Goal: Task Accomplishment & Management: Complete application form

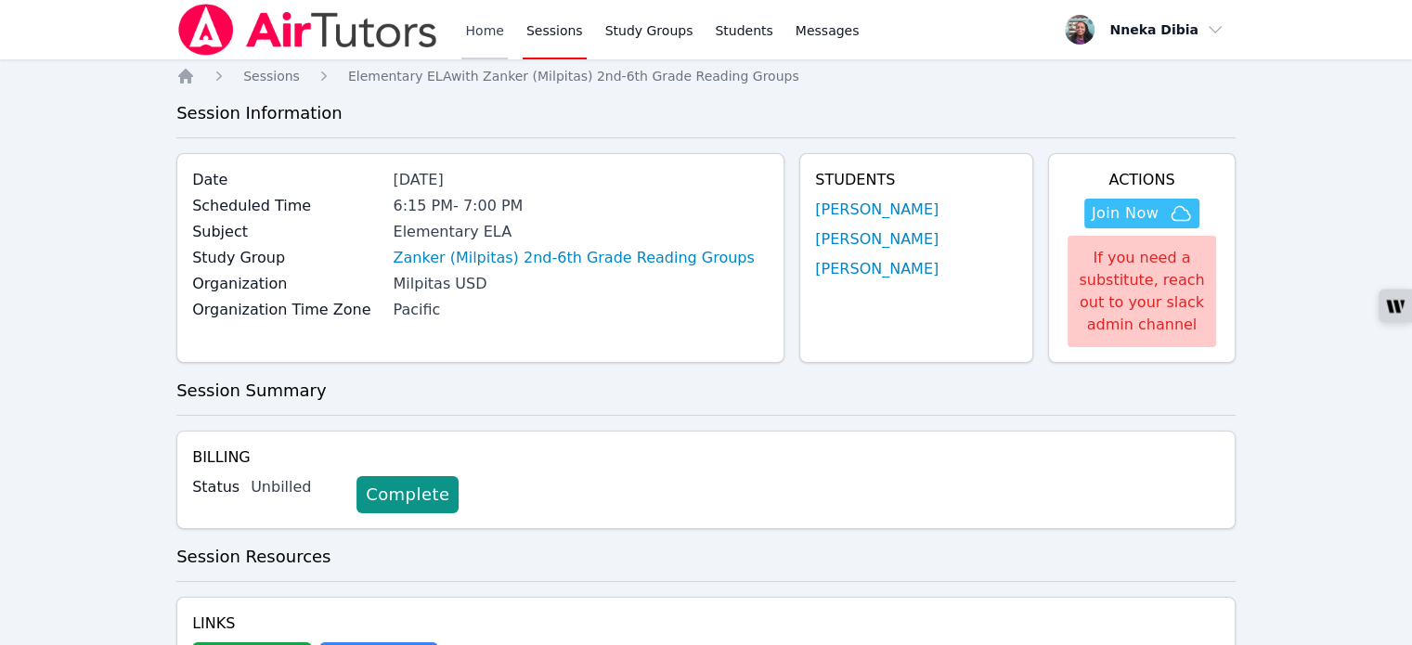
click at [482, 25] on link "Home" at bounding box center [483, 29] width 45 height 59
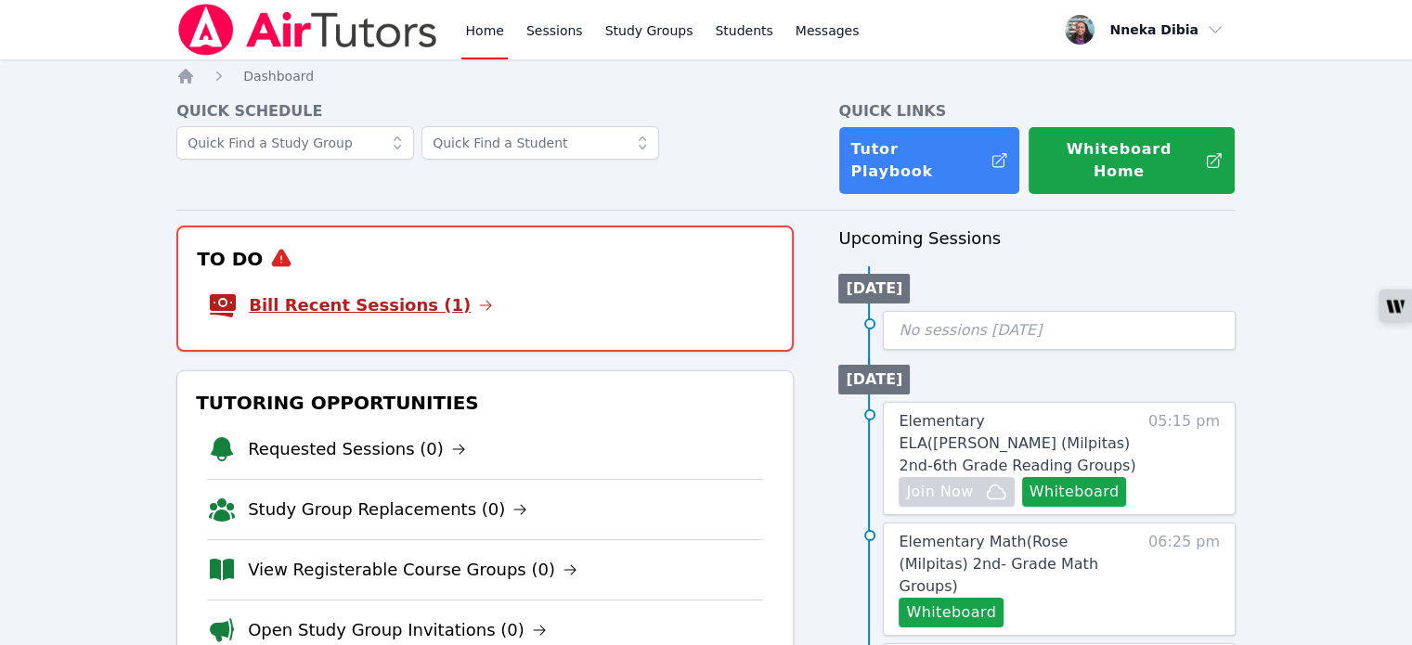
click at [478, 298] on icon at bounding box center [485, 305] width 15 height 15
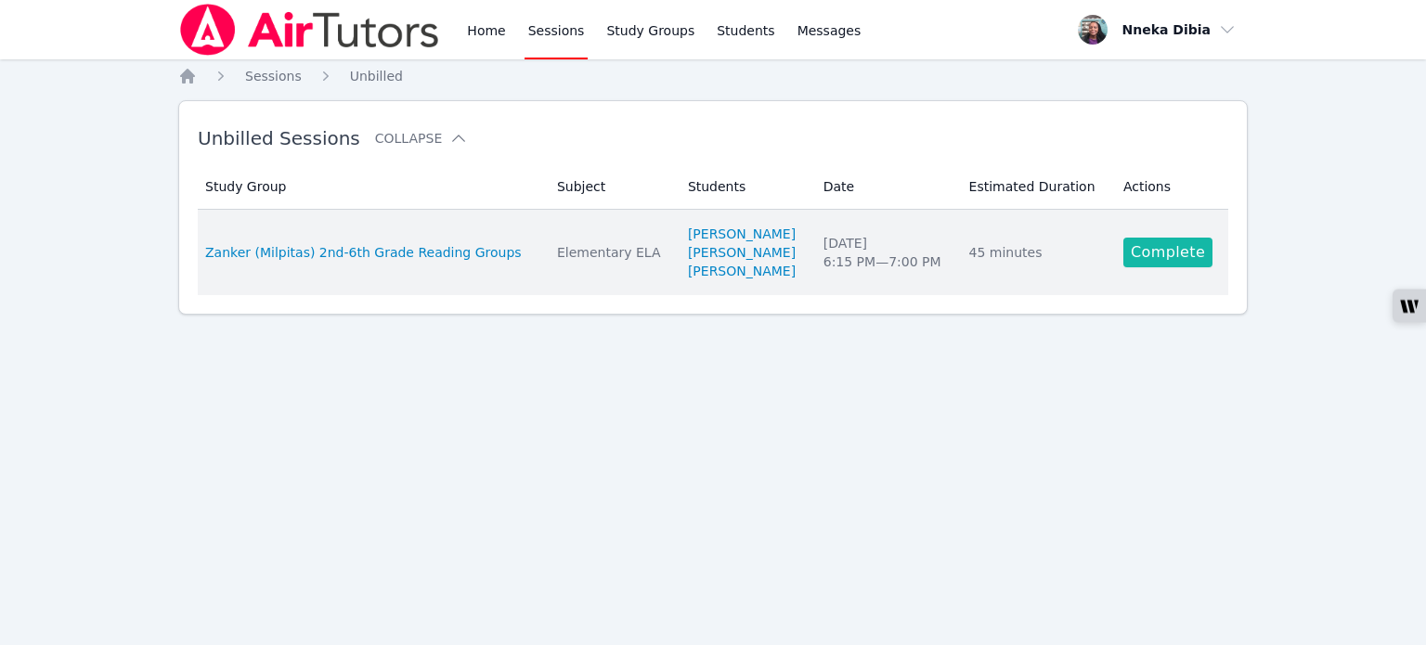
click at [1145, 255] on link "Complete" at bounding box center [1167, 253] width 89 height 30
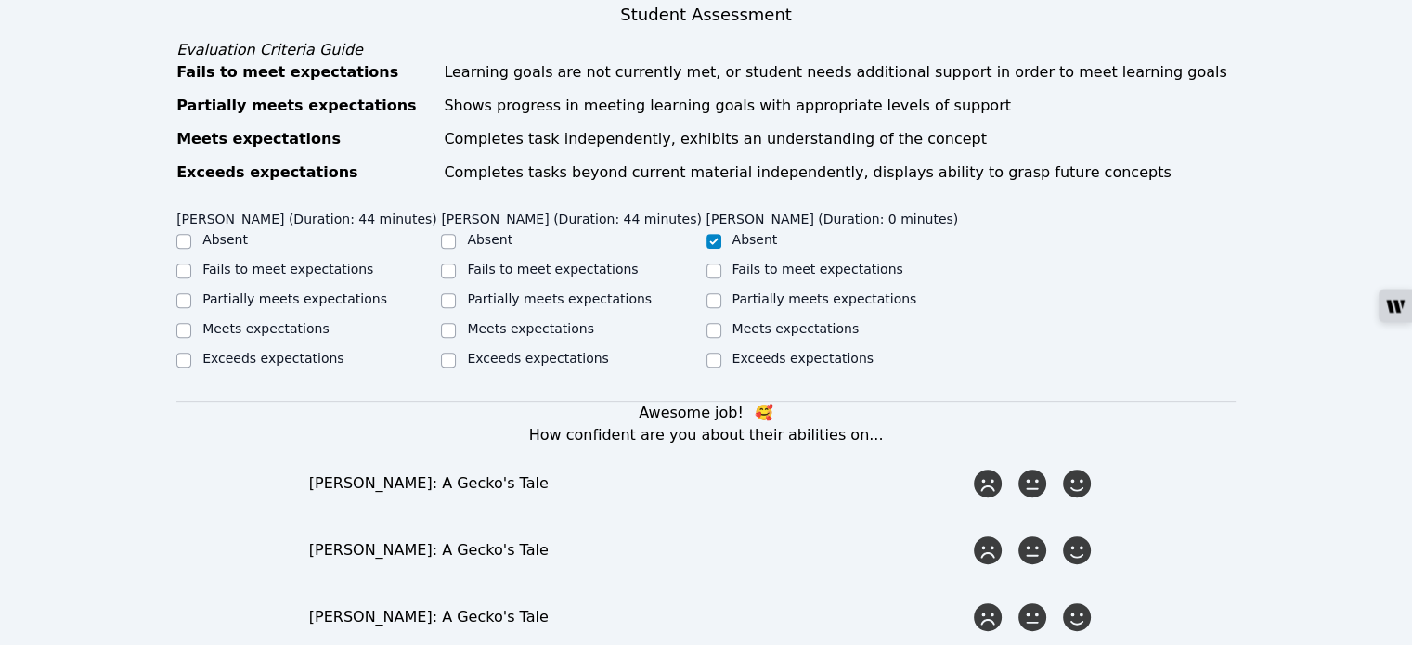
scroll to position [743, 0]
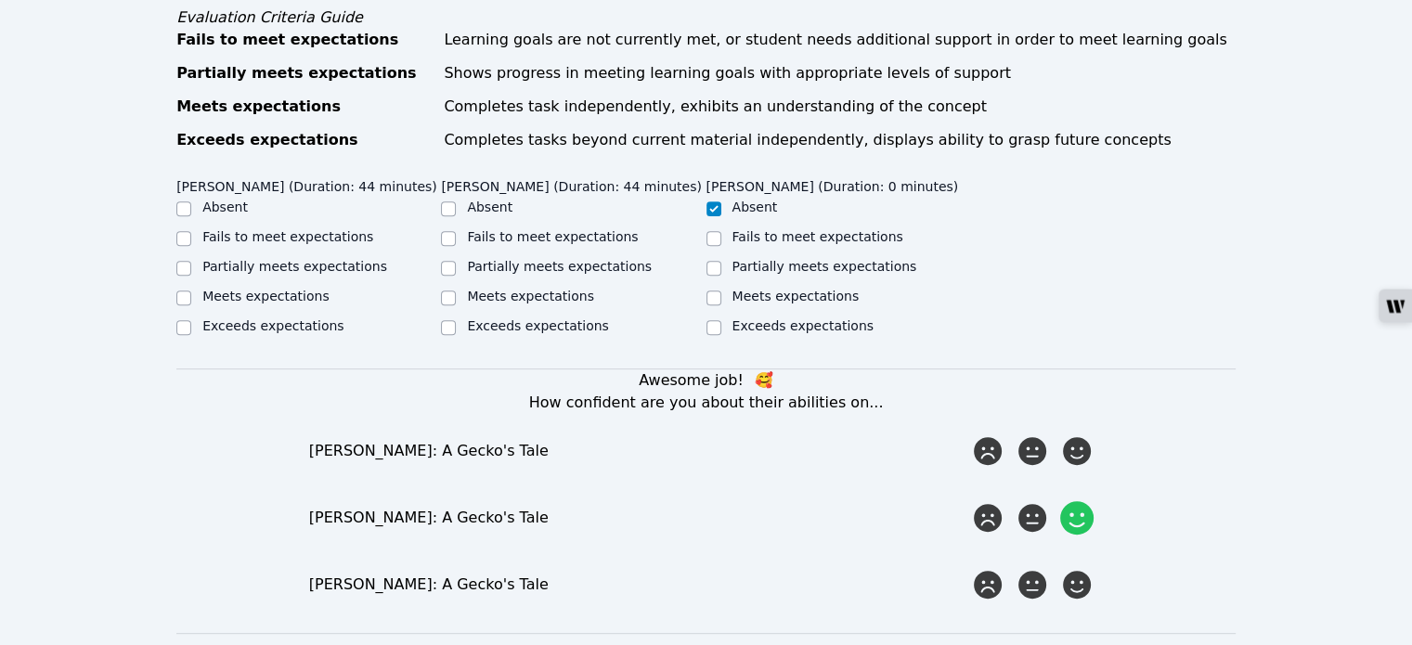
click at [1089, 501] on icon at bounding box center [1076, 517] width 33 height 33
click at [0, 0] on input "radio" at bounding box center [0, 0] width 0 height 0
click at [1088, 568] on icon at bounding box center [1076, 584] width 33 height 33
click at [0, 0] on input "radio" at bounding box center [0, 0] width 0 height 0
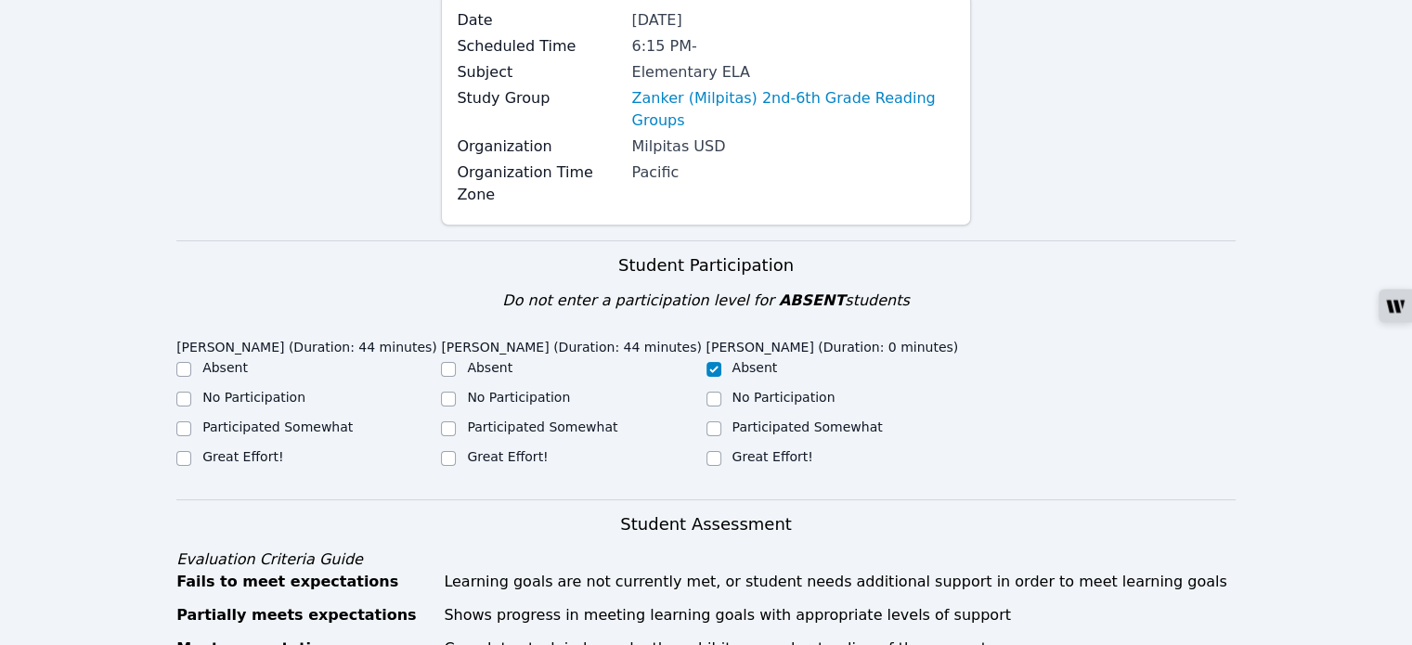
scroll to position [186, 0]
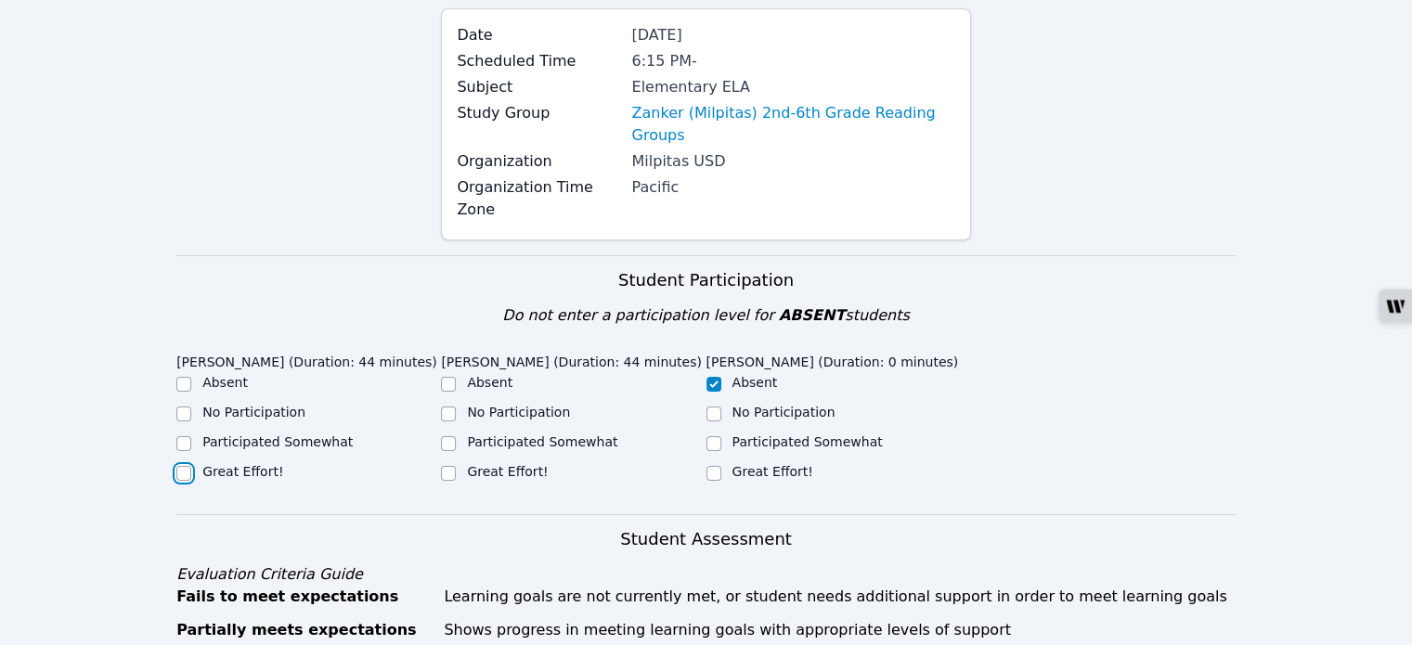
click at [186, 466] on input "Great Effort!" at bounding box center [183, 473] width 15 height 15
checkbox input "true"
click at [449, 466] on input "Great Effort!" at bounding box center [448, 473] width 15 height 15
checkbox input "true"
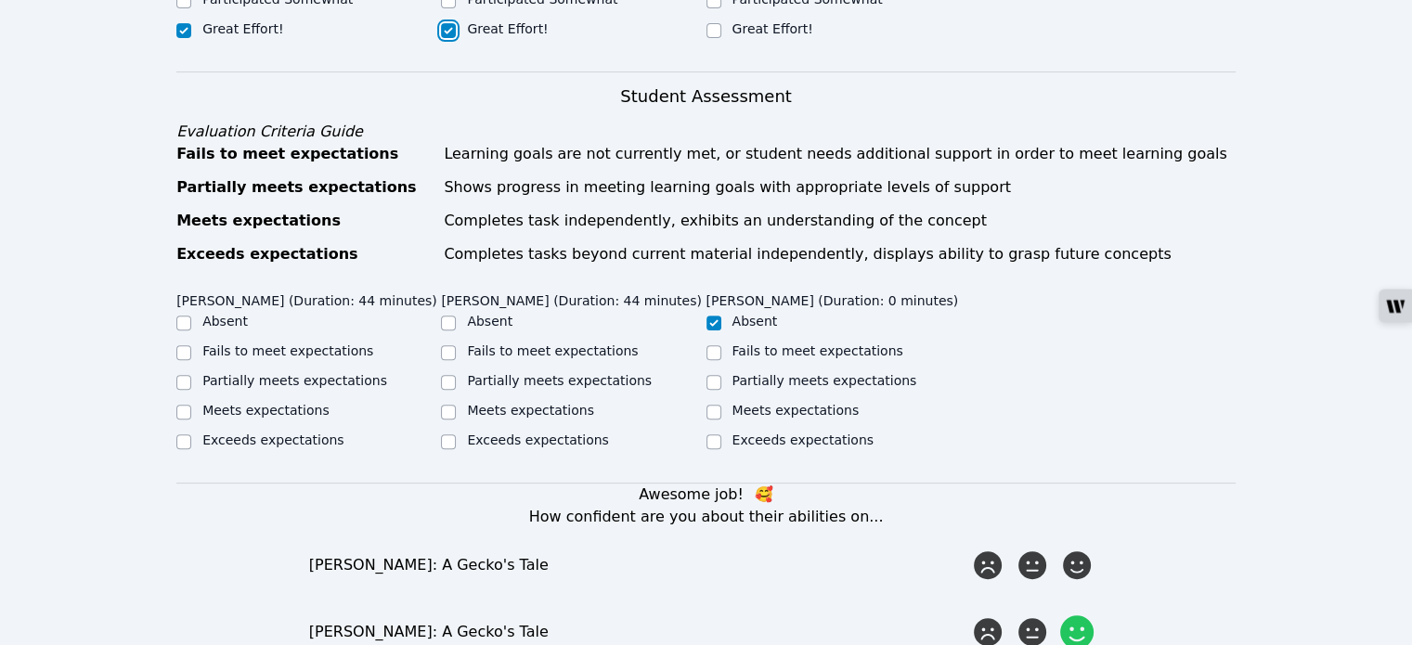
scroll to position [743, 0]
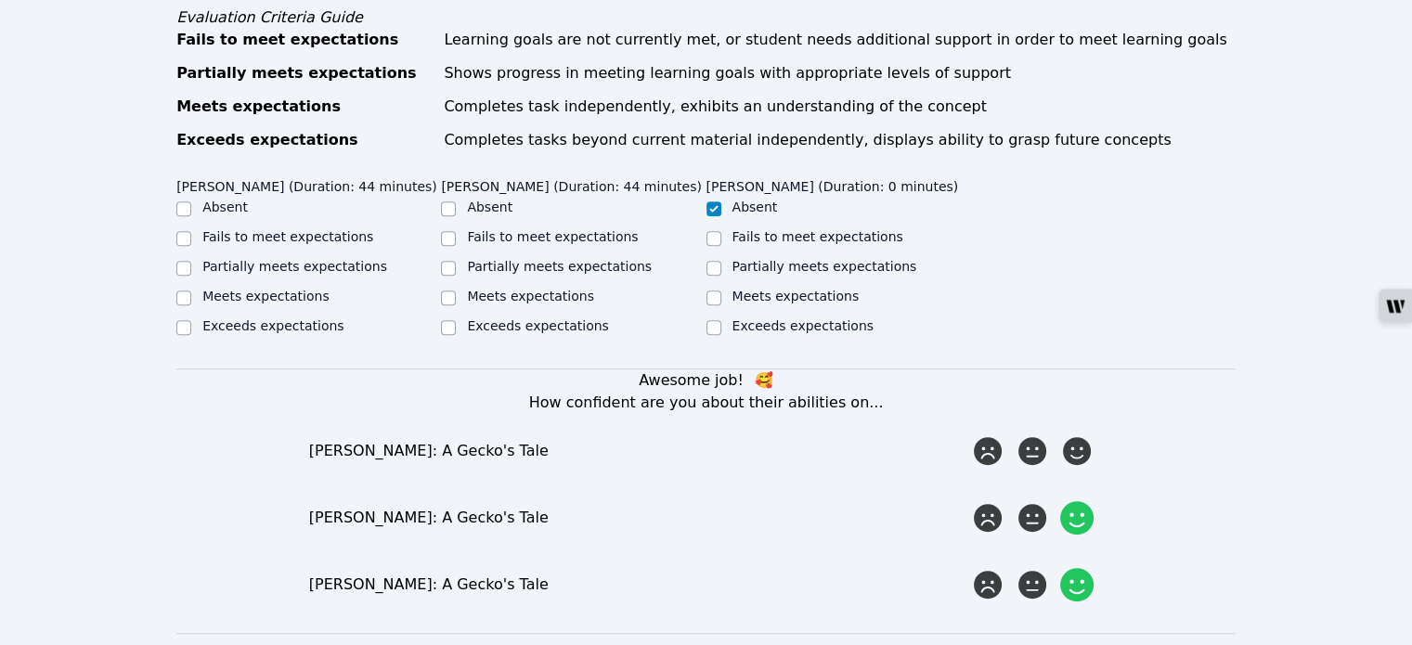
click at [461, 287] on div "Meets expectations" at bounding box center [573, 298] width 265 height 22
click at [451, 291] on input "Meets expectations" at bounding box center [448, 298] width 15 height 15
checkbox input "true"
click at [188, 261] on input "Partially meets expectations" at bounding box center [183, 268] width 15 height 15
checkbox input "true"
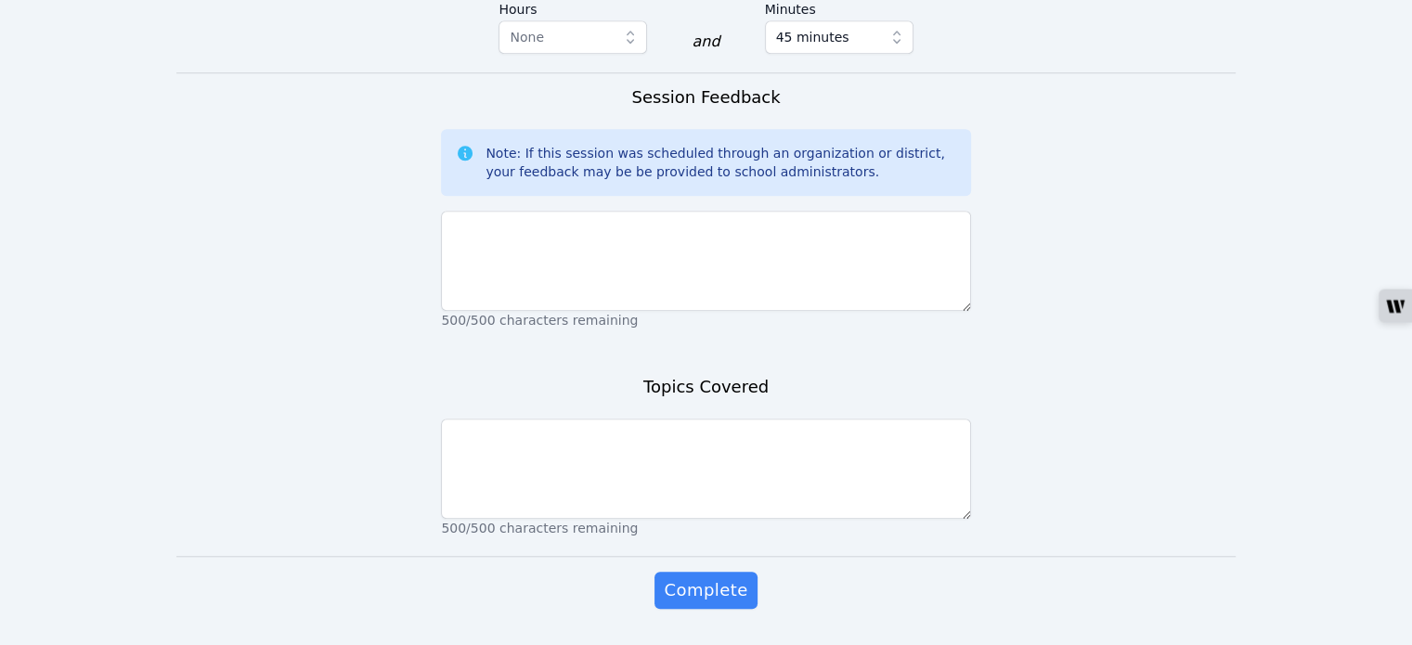
scroll to position [1502, 0]
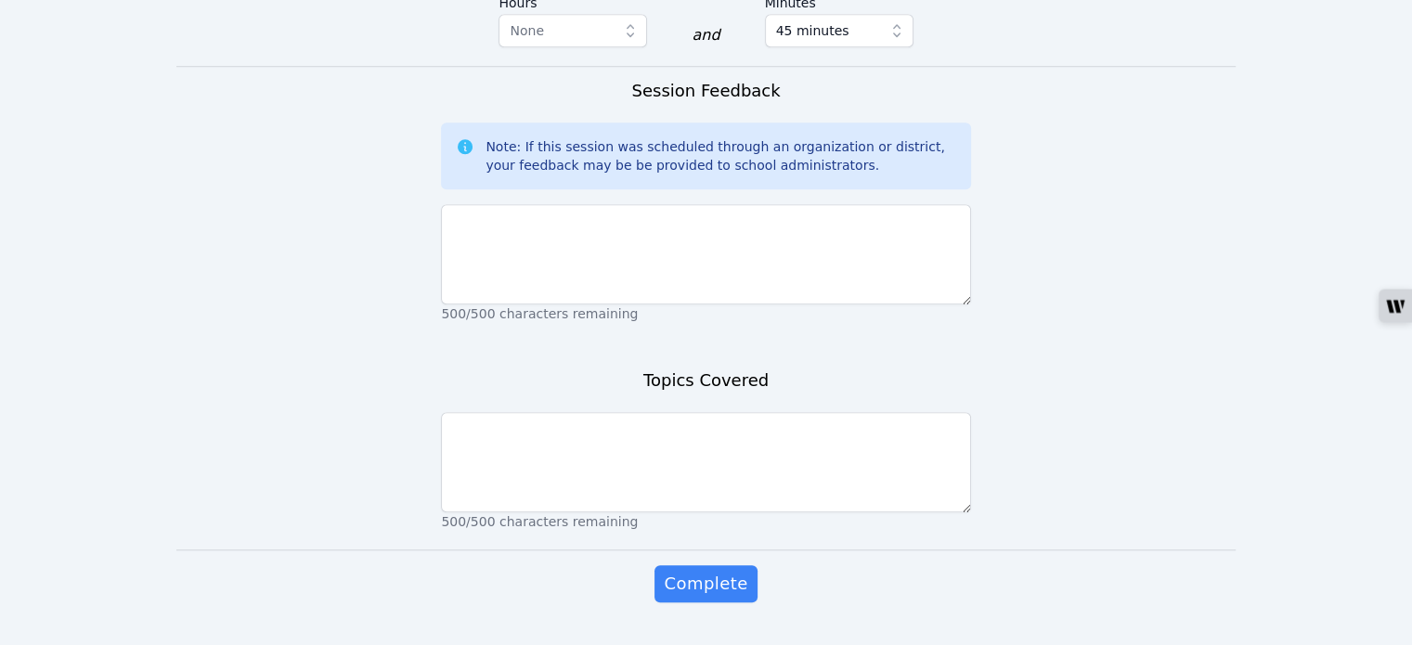
click at [654, 565] on button "Complete" at bounding box center [705, 583] width 102 height 37
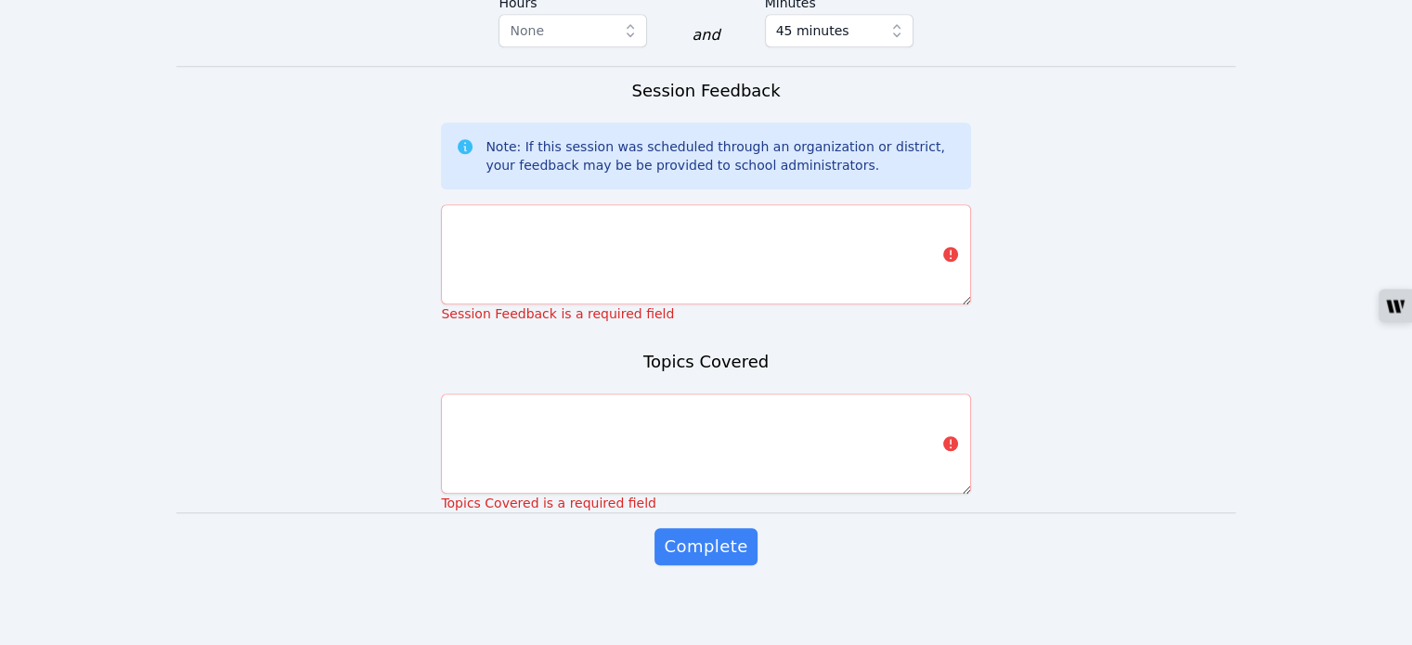
scroll to position [1465, 0]
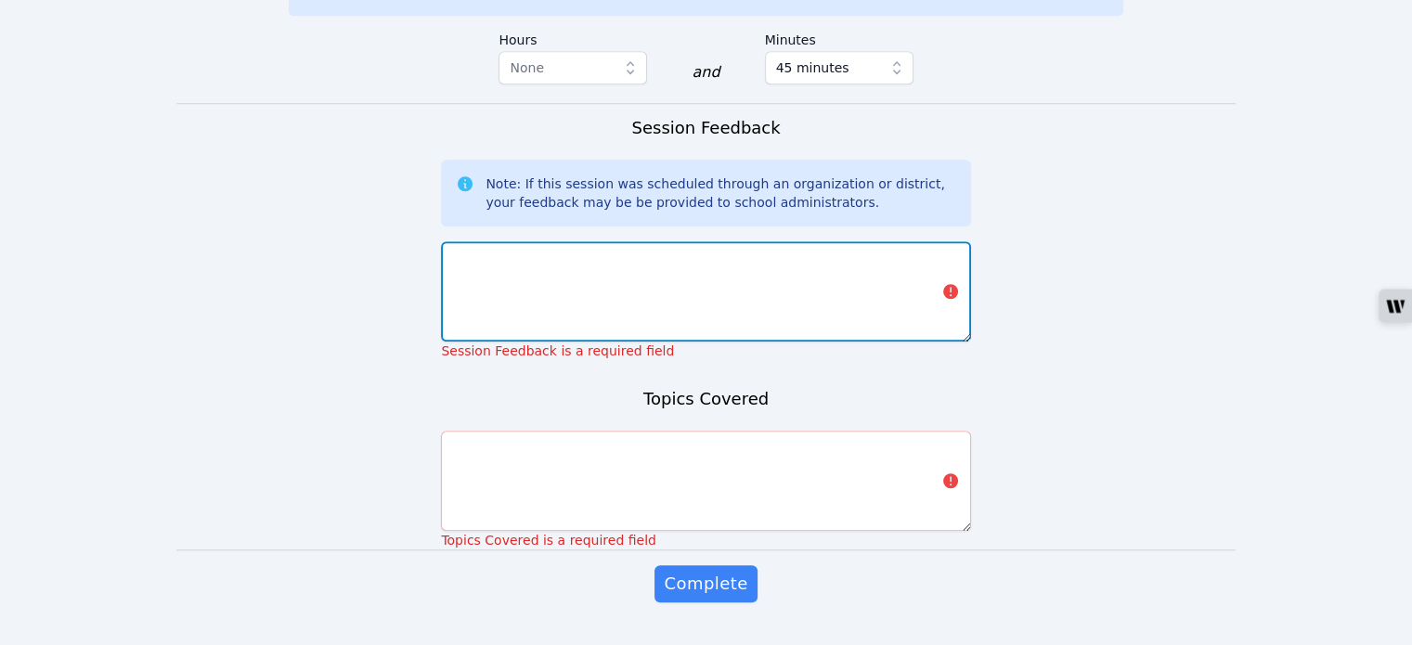
click at [518, 280] on textarea at bounding box center [705, 291] width 529 height 100
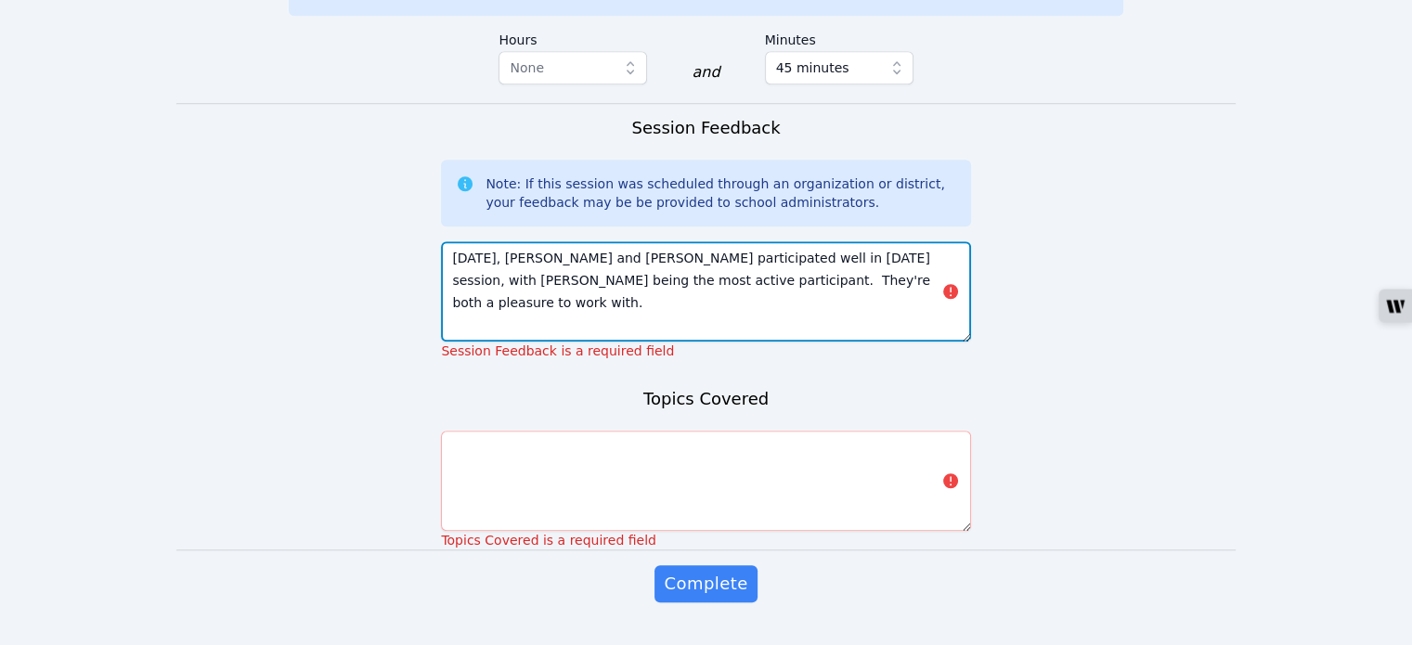
drag, startPoint x: 793, startPoint y: 247, endPoint x: 443, endPoint y: 220, distance: 351.0
click at [443, 241] on textarea "[DATE], [PERSON_NAME] and [PERSON_NAME] participated well in [DATE] session, wi…" at bounding box center [705, 291] width 529 height 100
type textarea "[DATE], [PERSON_NAME] and [PERSON_NAME] participated well in [DATE] session, wi…"
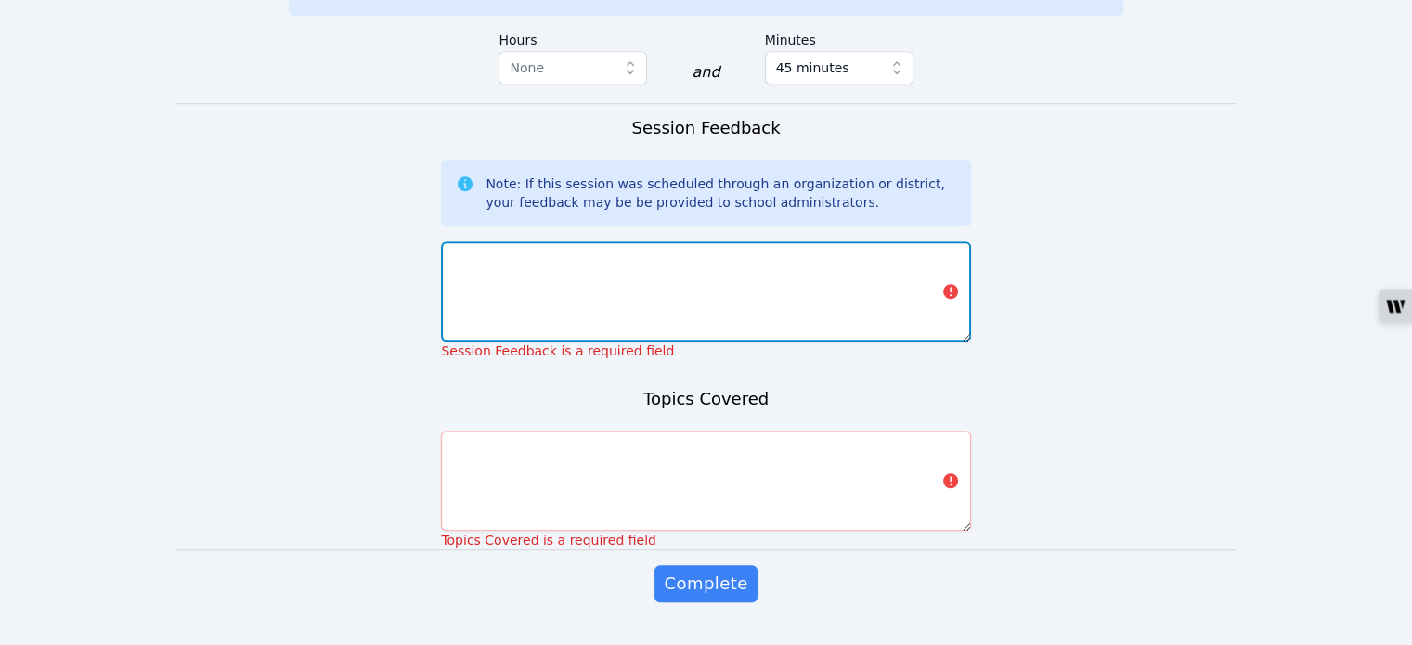
paste textarea "[DATE], [PERSON_NAME] and [PERSON_NAME] participated well in [DATE] session, wi…"
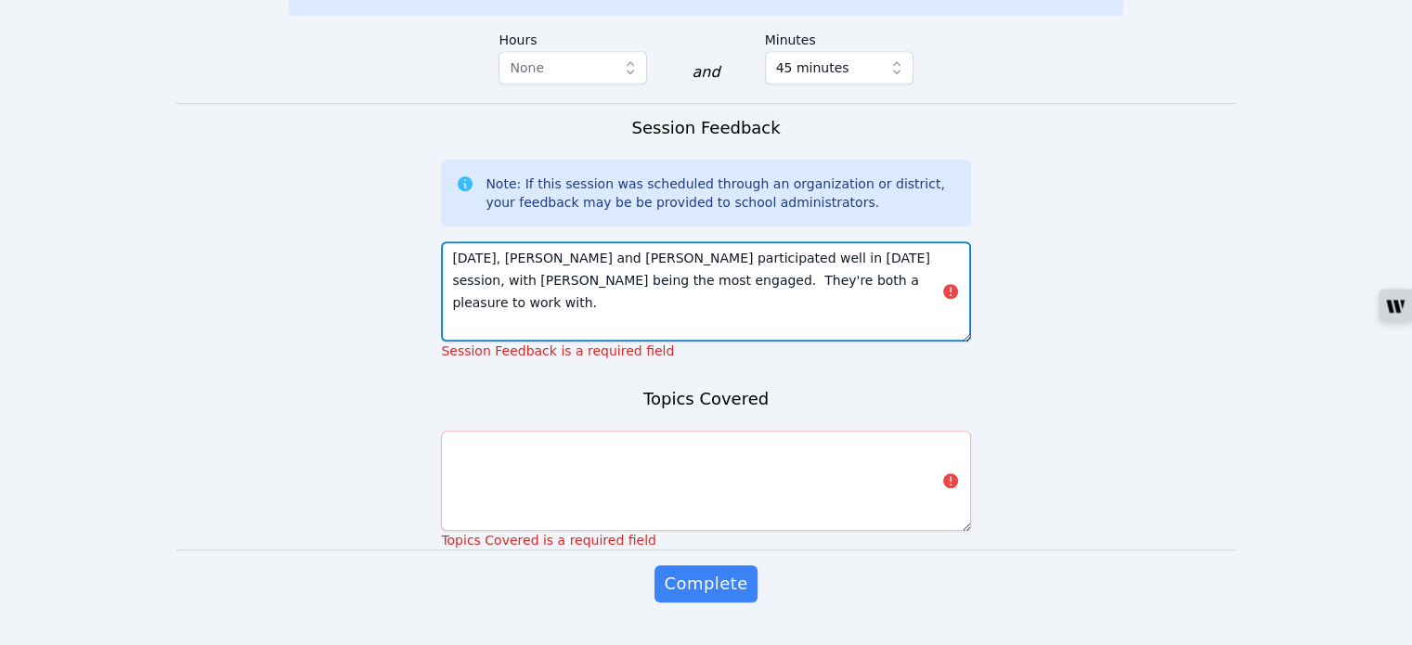
type textarea "[DATE], [PERSON_NAME] and [PERSON_NAME] participated well in [DATE] session, wi…"
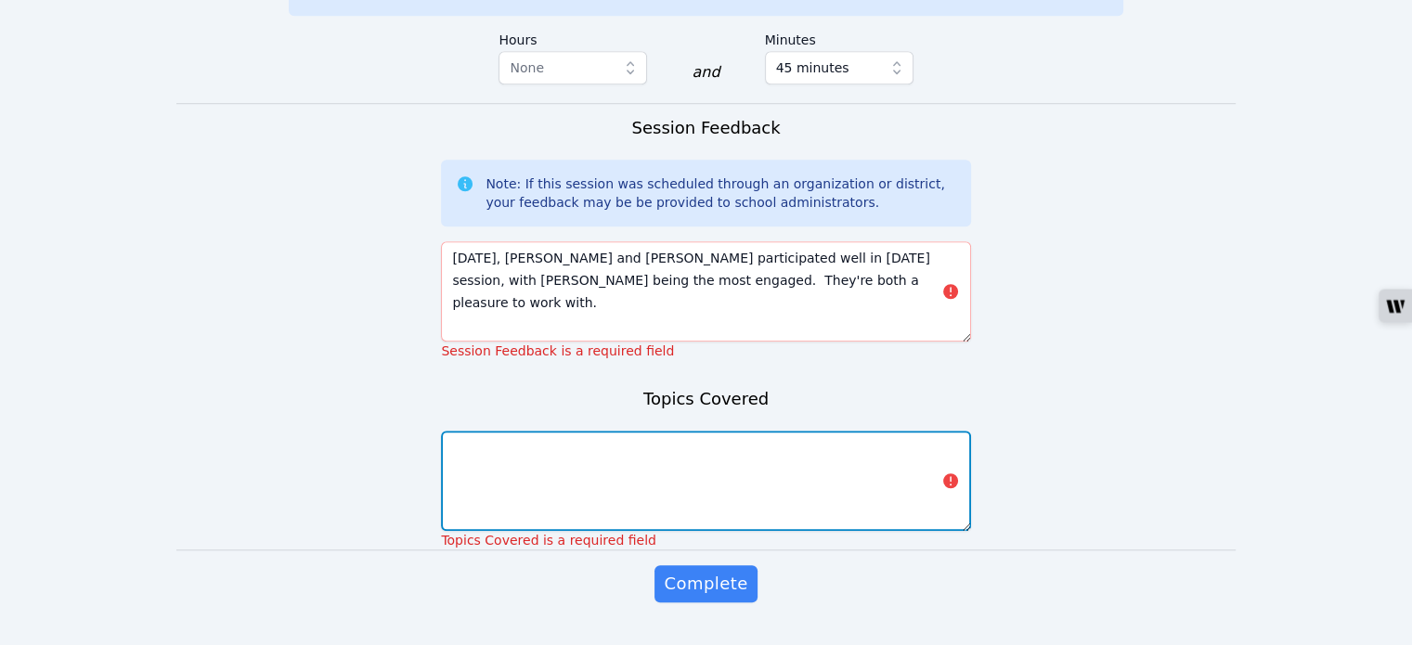
click at [557, 431] on textarea at bounding box center [705, 481] width 529 height 100
type textarea "t"
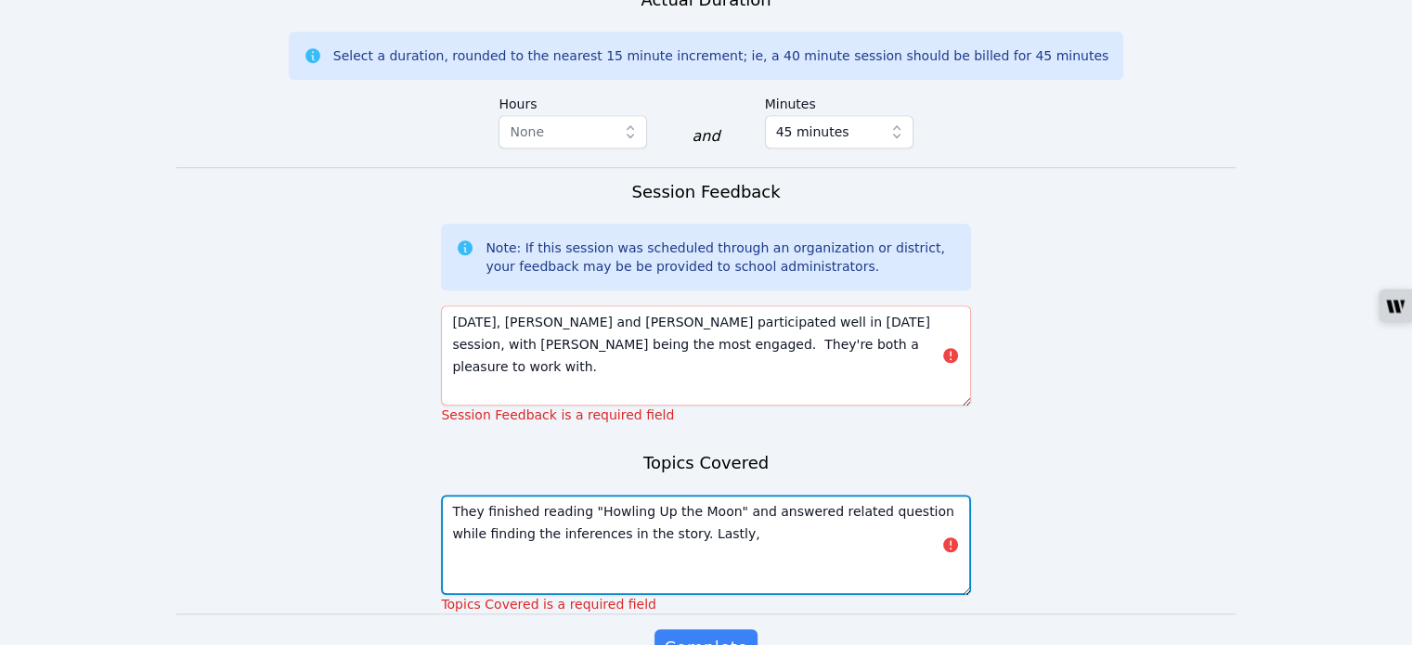
scroll to position [1372, 0]
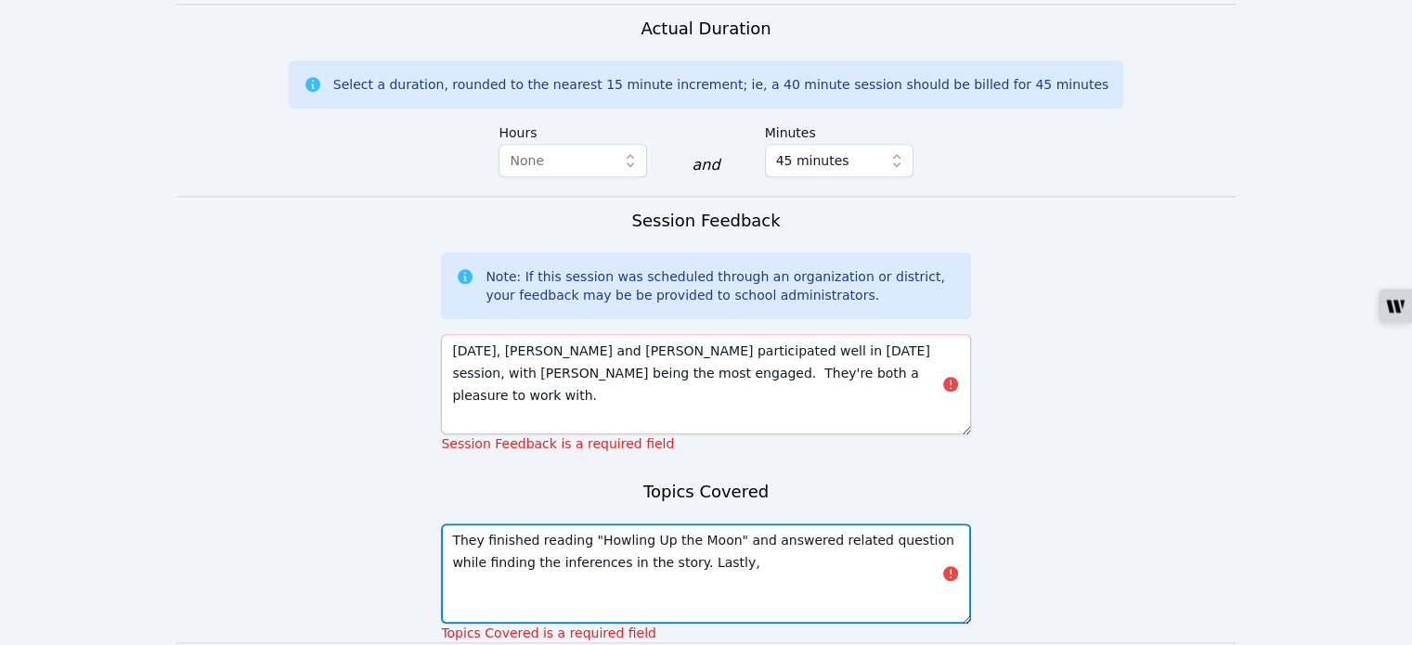
click at [895, 524] on textarea "They finished reading "Howling Up the Moon" and answered related question while…" at bounding box center [705, 574] width 529 height 100
click at [699, 524] on textarea "They finished reading "Howling Up the Moon" and answered related questions whil…" at bounding box center [705, 574] width 529 height 100
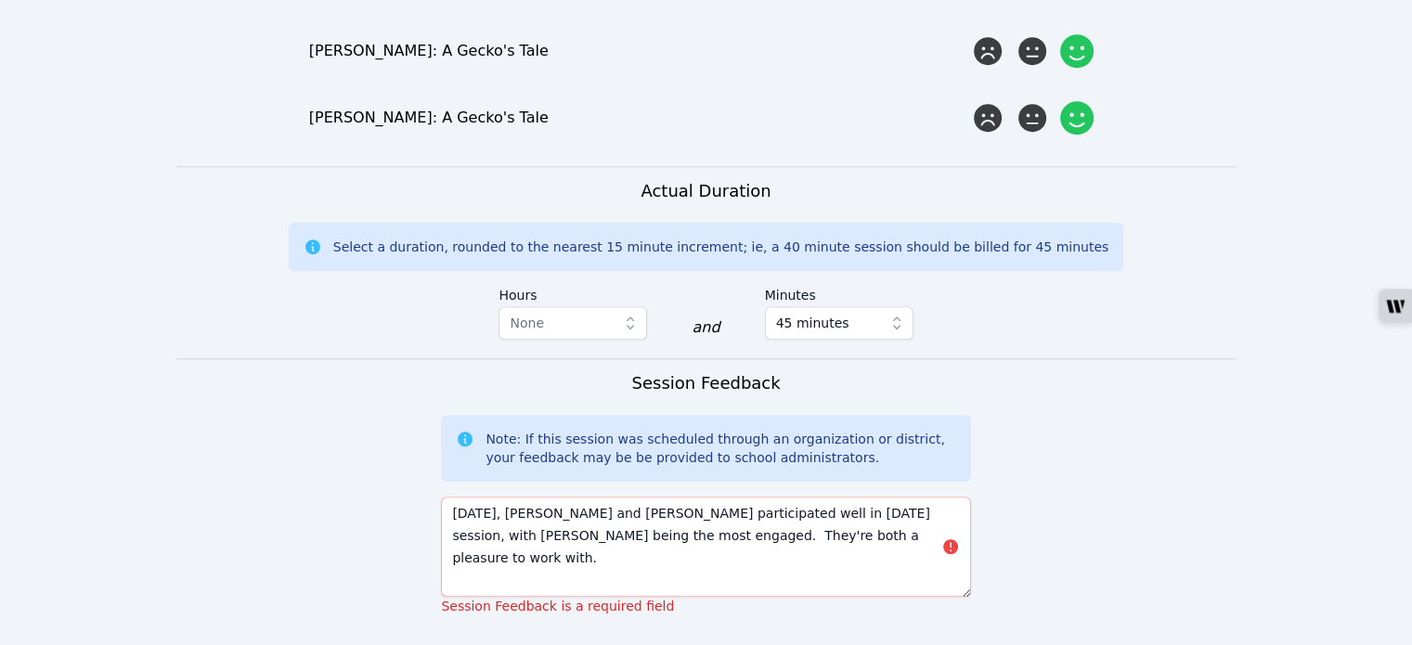
scroll to position [1465, 0]
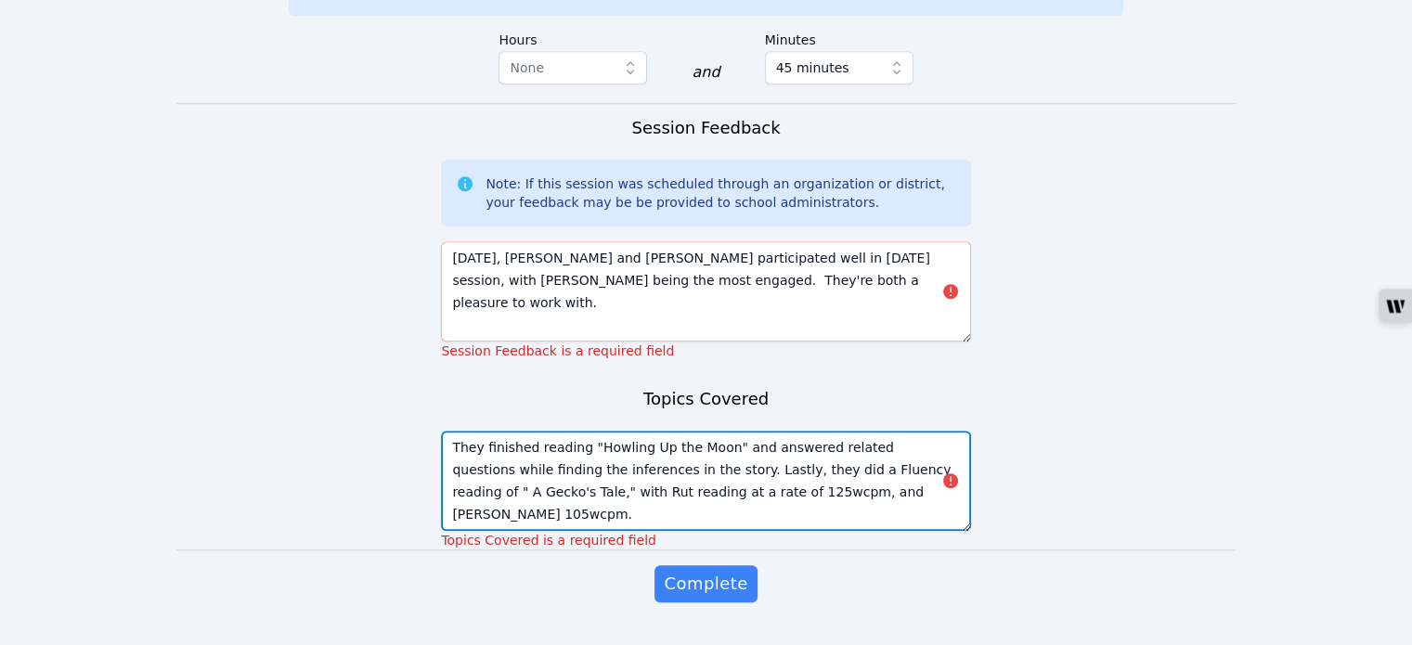
click at [769, 440] on textarea "They finished reading "Howling Up the Moon" and answered related questions whil…" at bounding box center [705, 481] width 529 height 100
drag, startPoint x: 824, startPoint y: 455, endPoint x: 442, endPoint y: 401, distance: 386.3
click at [442, 431] on textarea "They finished reading "Howling Up the Moon" and answered related questions whil…" at bounding box center [705, 481] width 529 height 100
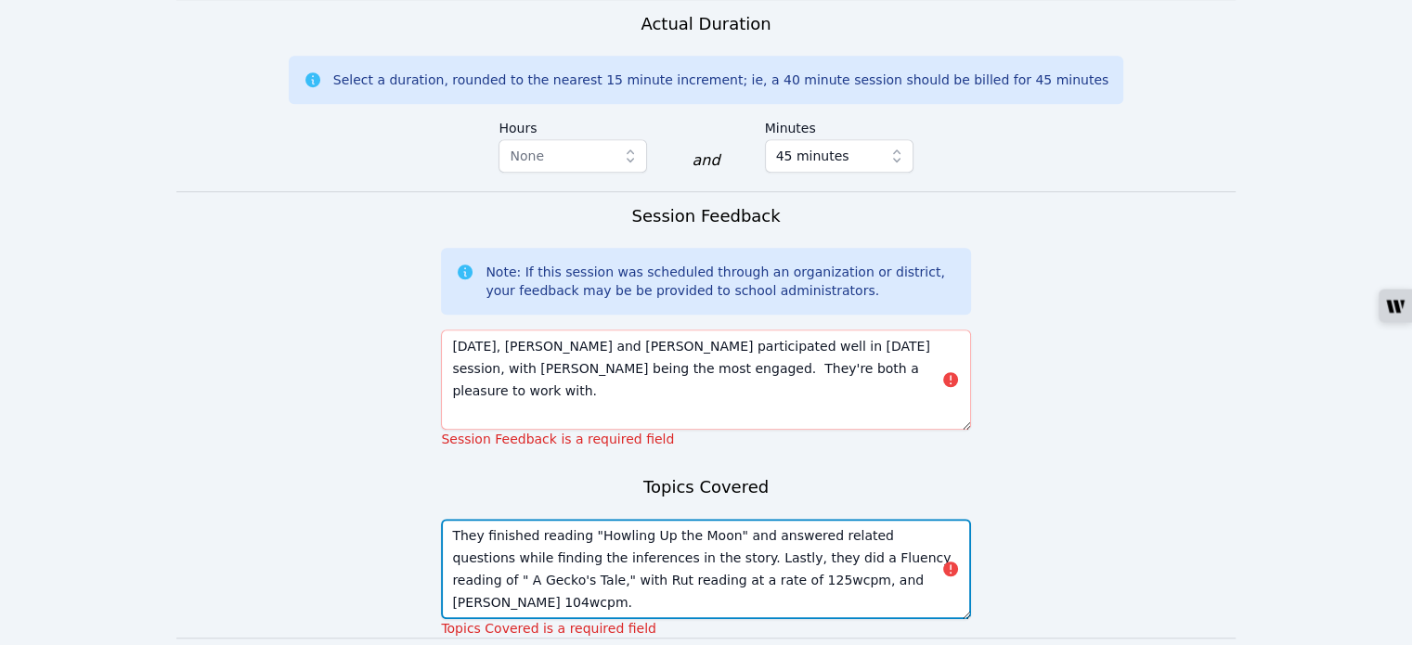
scroll to position [1372, 0]
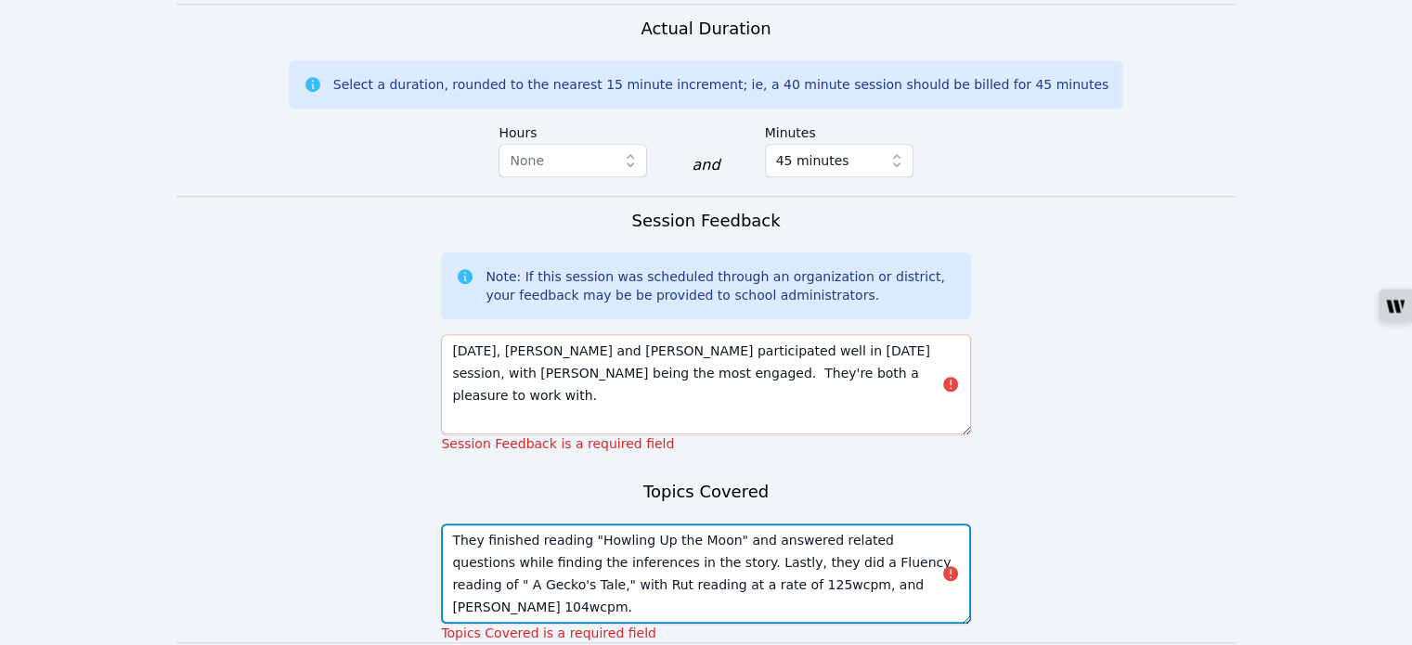
type textarea "They finished reading "Howling Up the Moon" and answered related questions whil…"
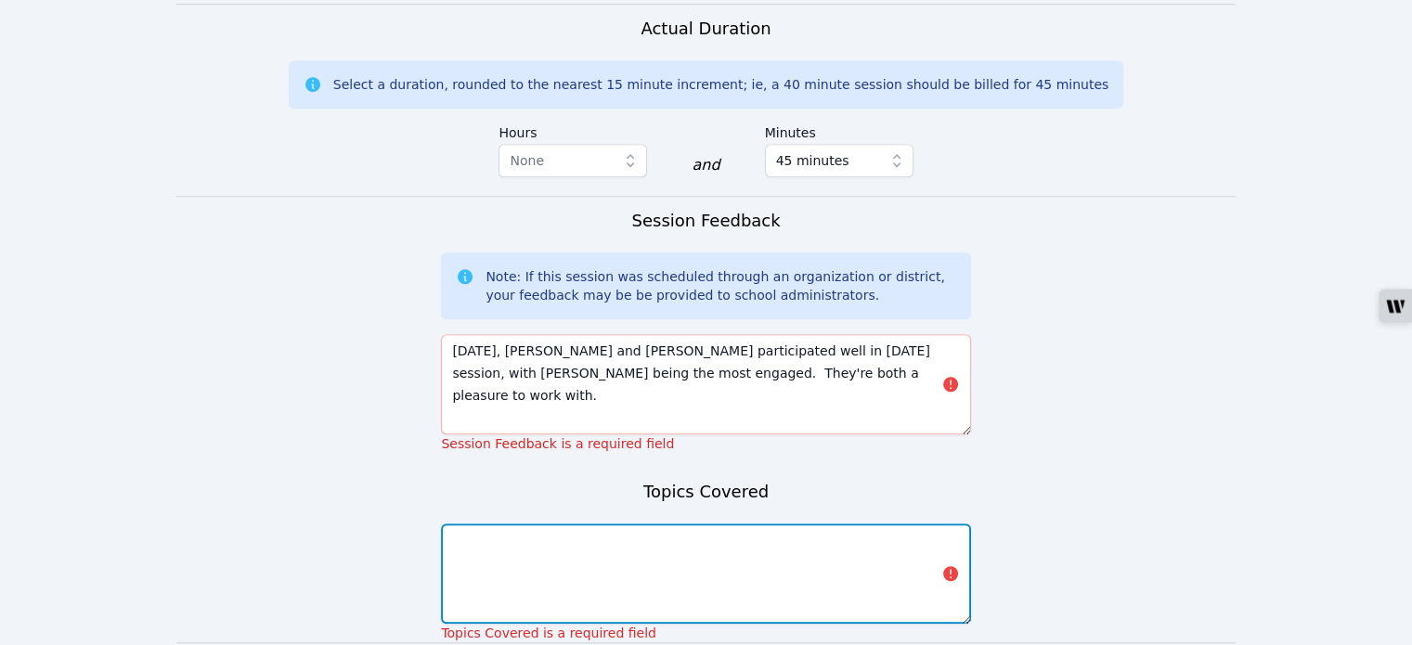
paste textarea "They finished reading "Howling Up the Moon" and answered related questions whil…"
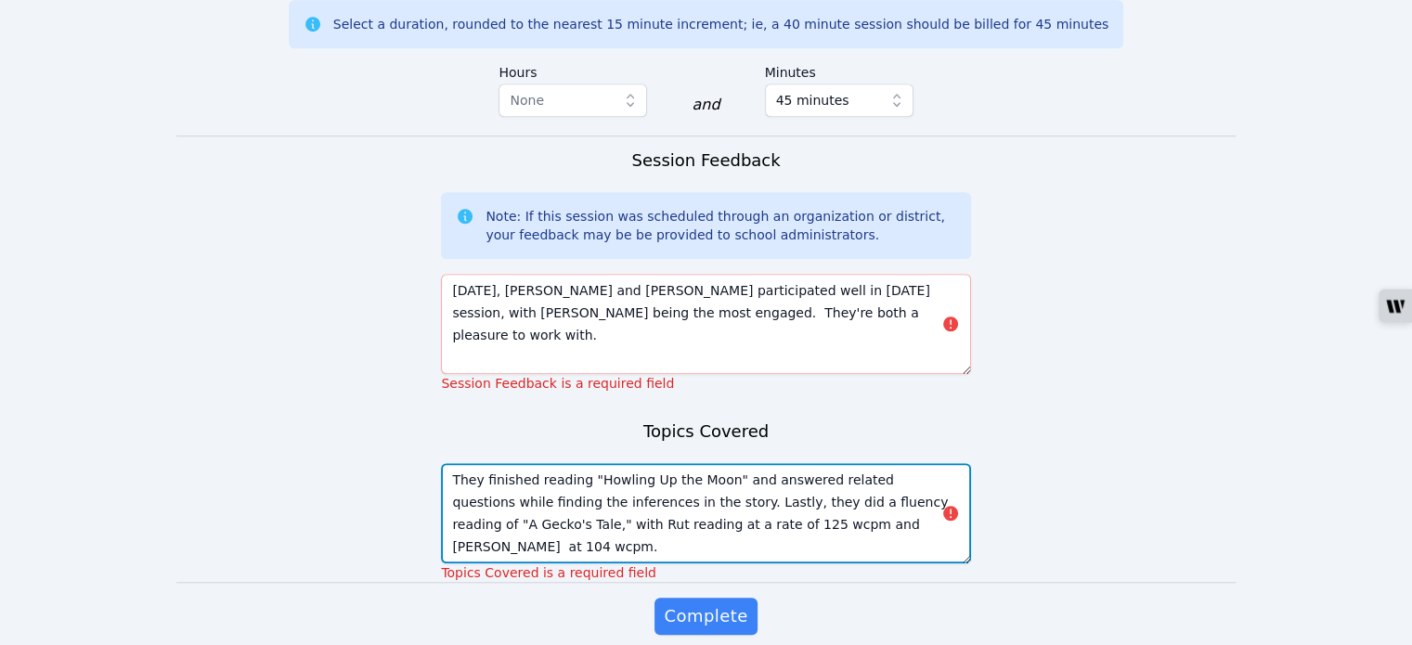
scroll to position [1465, 0]
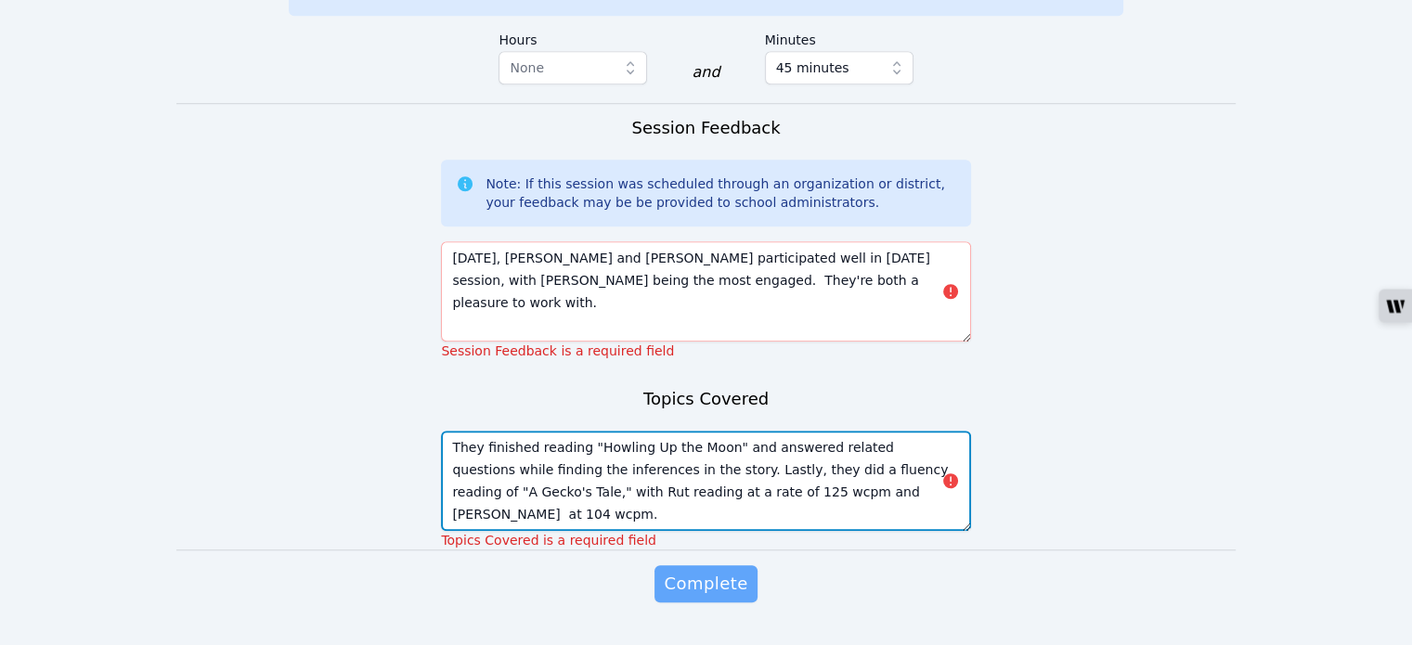
type textarea "They finished reading "Howling Up the Moon" and answered related questions whil…"
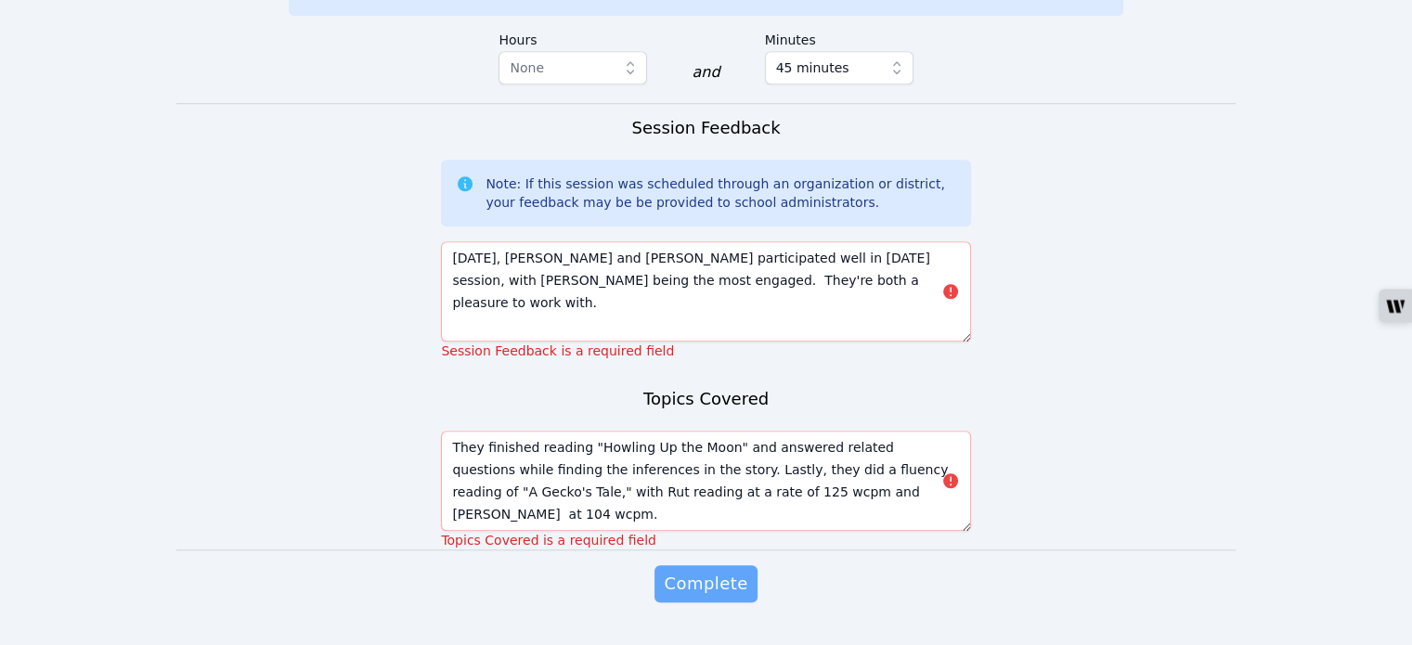
click at [692, 571] on span "Complete" at bounding box center [706, 584] width 84 height 26
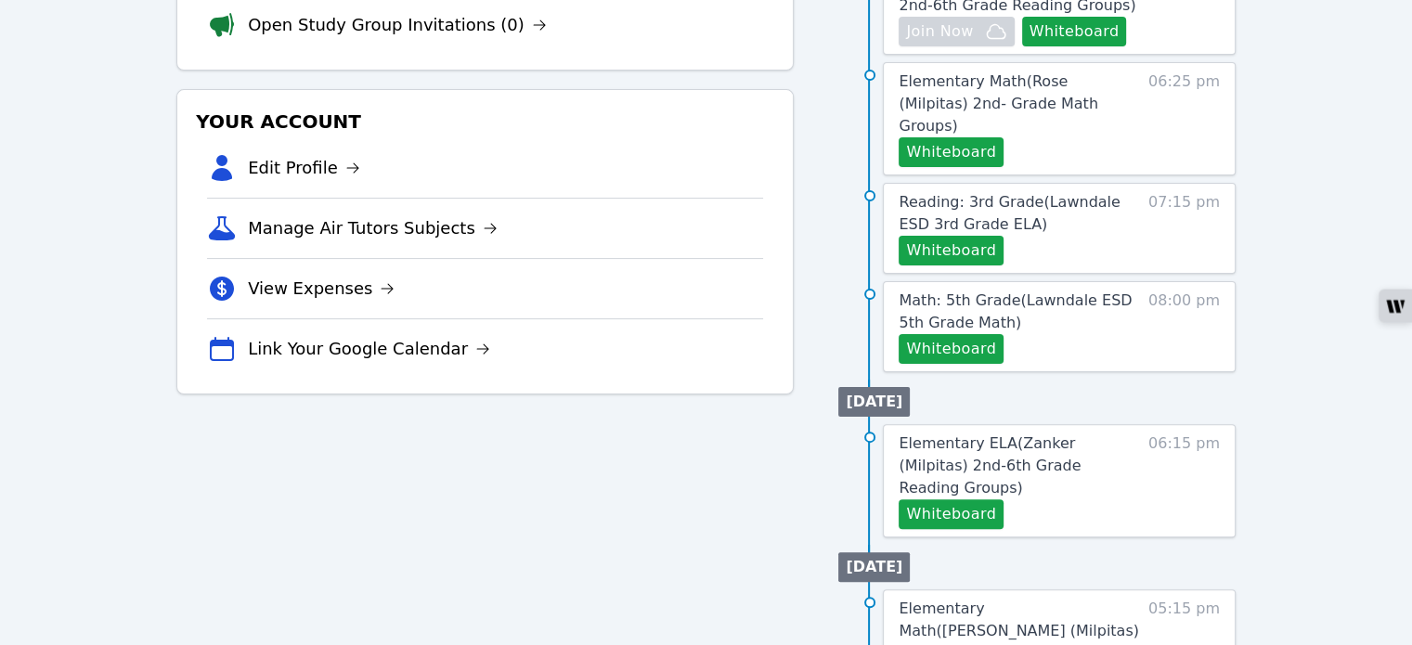
scroll to position [464, 0]
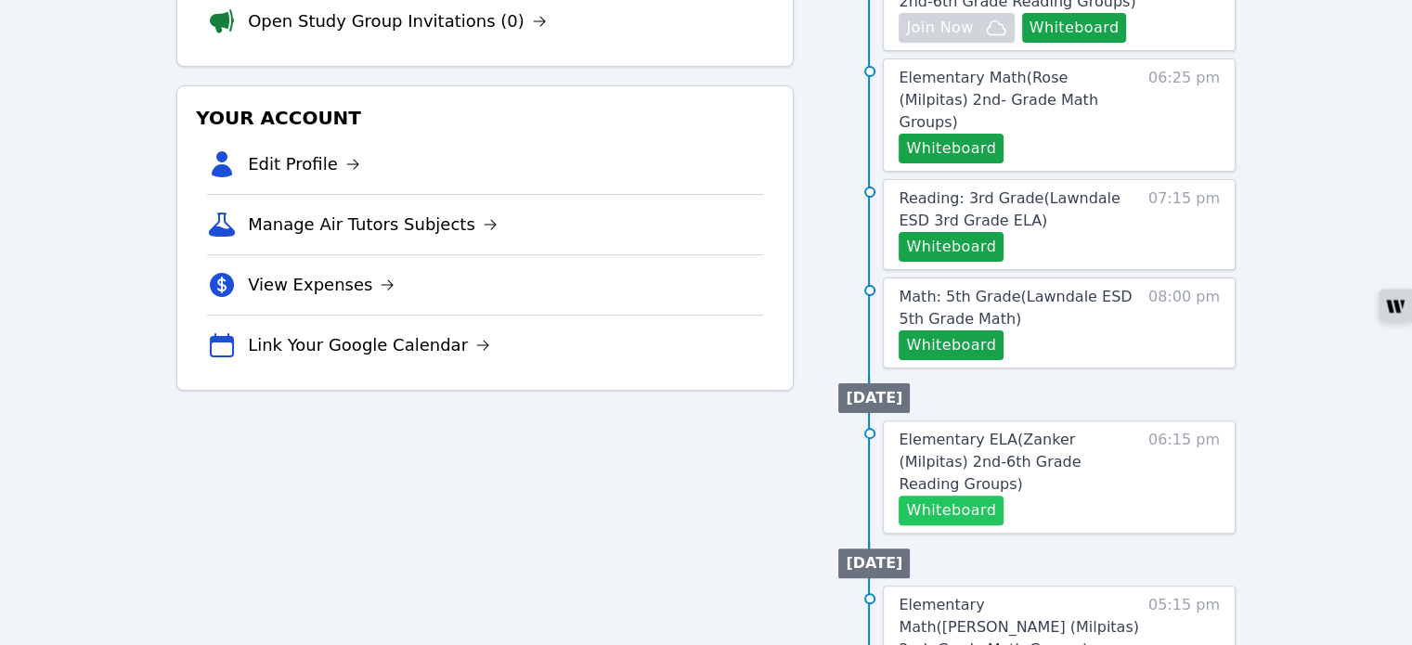
click at [920, 496] on button "Whiteboard" at bounding box center [951, 511] width 105 height 30
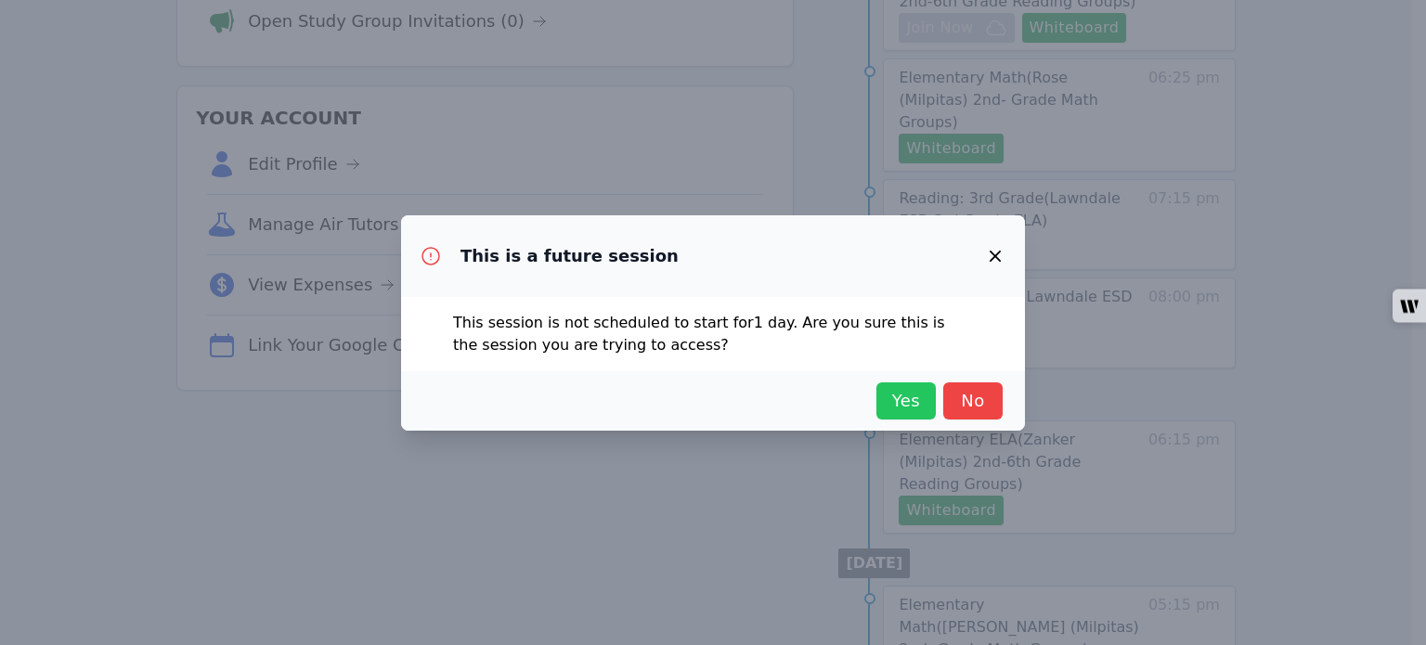
click at [909, 399] on span "Yes" at bounding box center [906, 401] width 41 height 26
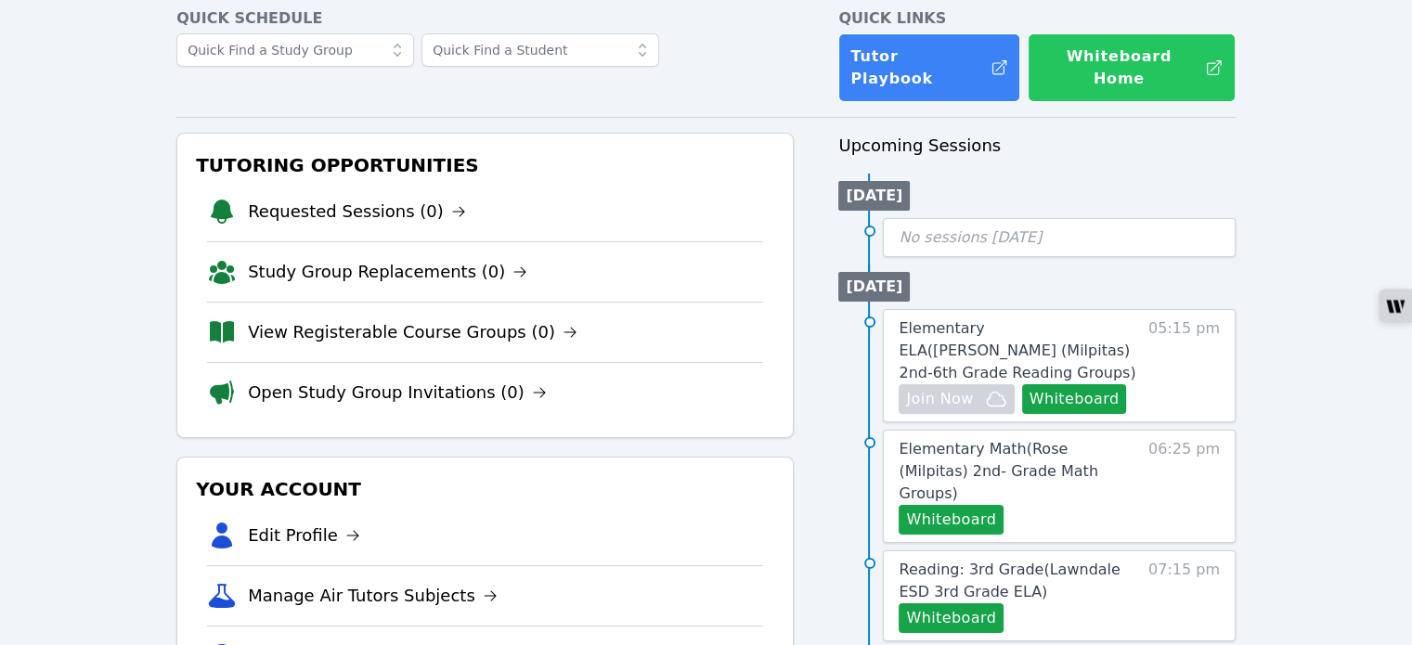
scroll to position [0, 0]
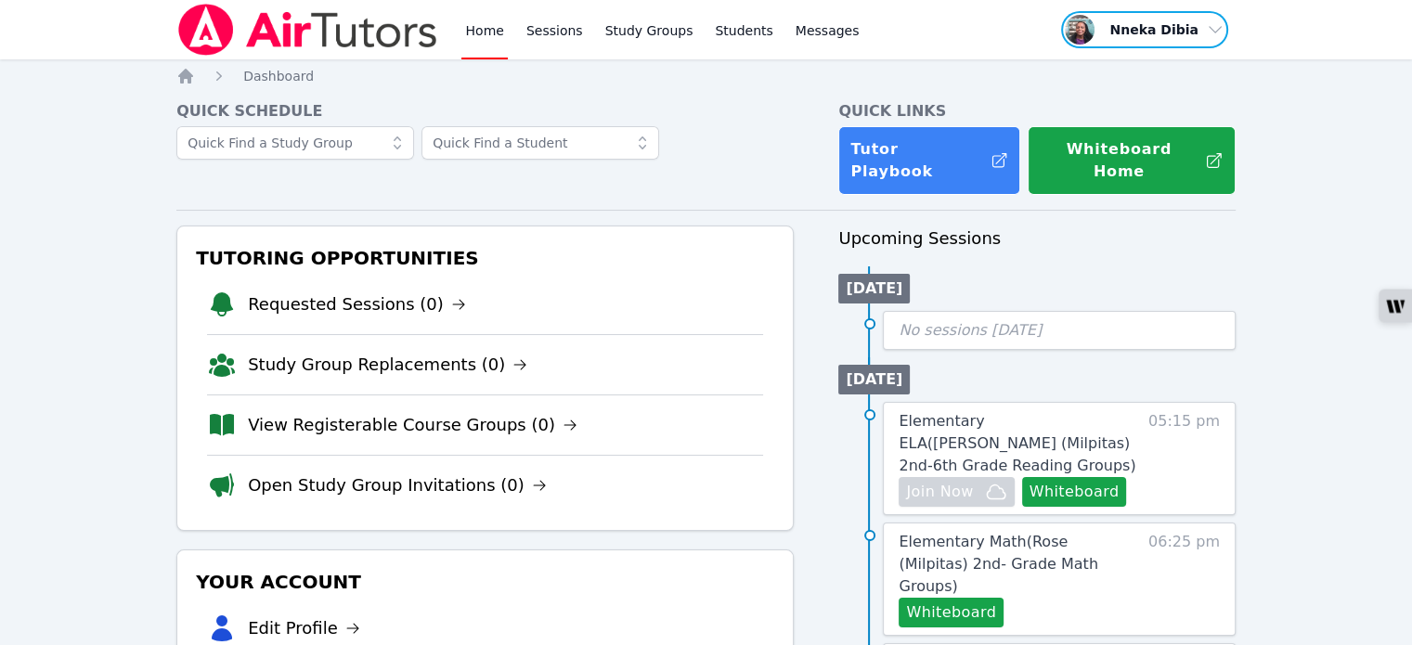
click at [1203, 26] on span "button" at bounding box center [1144, 29] width 171 height 41
click at [1090, 110] on button "Logout" at bounding box center [1135, 105] width 178 height 33
